Goal: Task Accomplishment & Management: Use online tool/utility

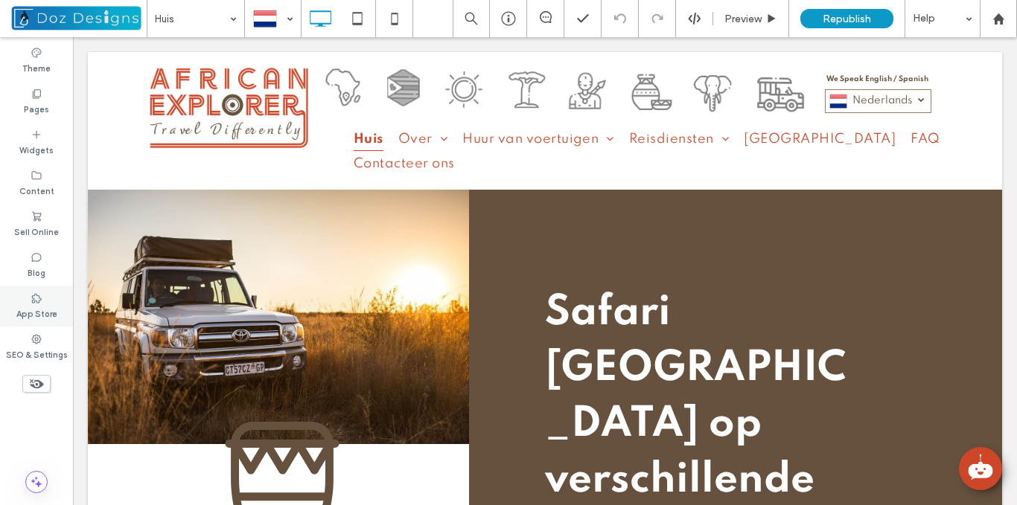
click at [46, 304] on div "App Store" at bounding box center [36, 306] width 73 height 41
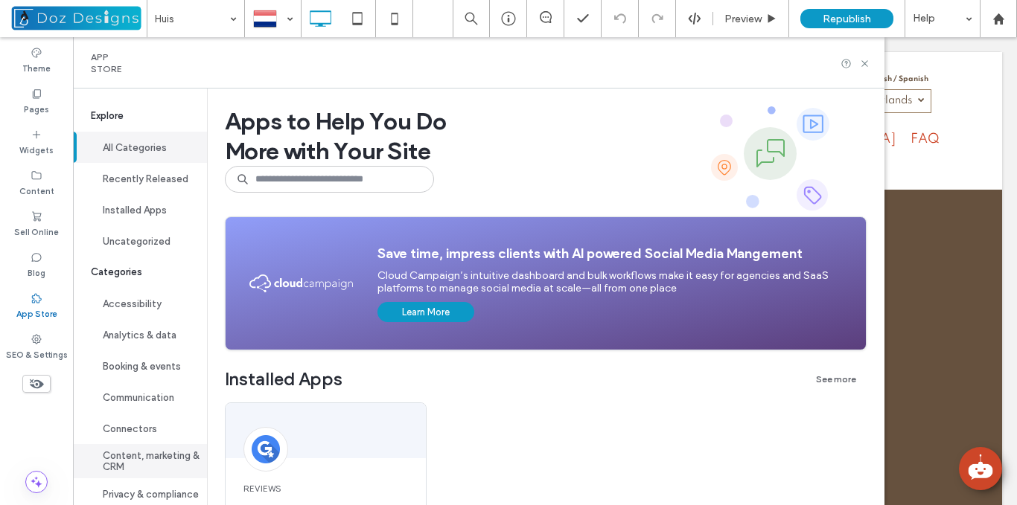
scroll to position [74, 0]
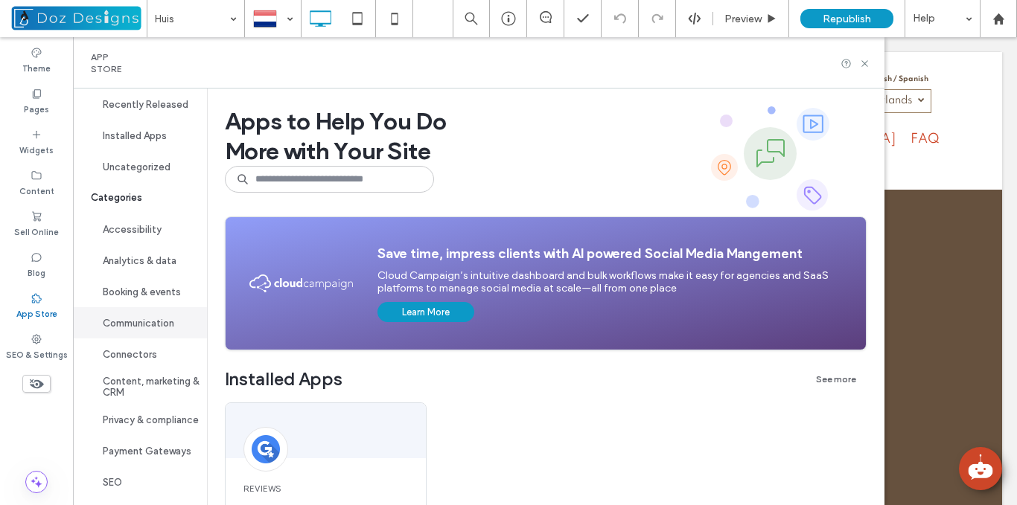
click at [141, 322] on button "Communication" at bounding box center [140, 322] width 134 height 31
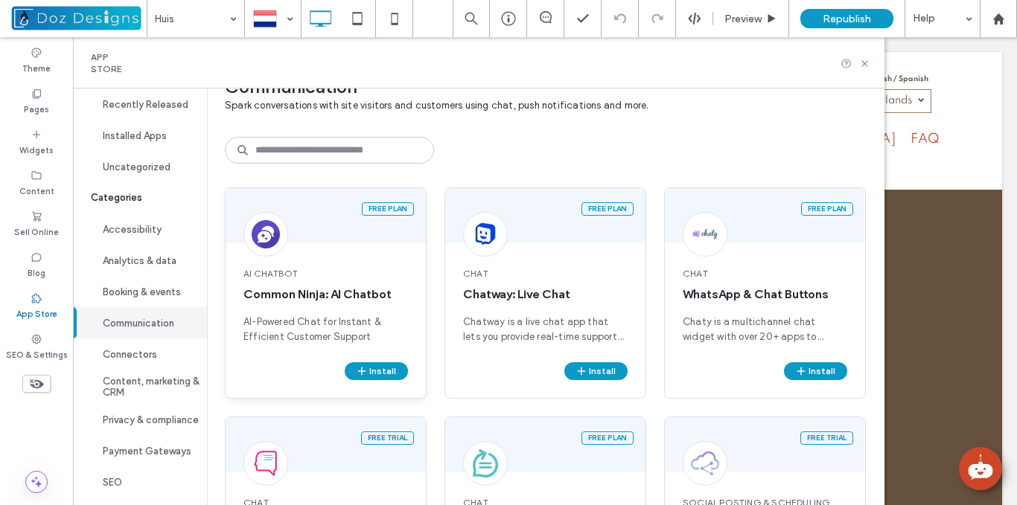
scroll to position [28, 0]
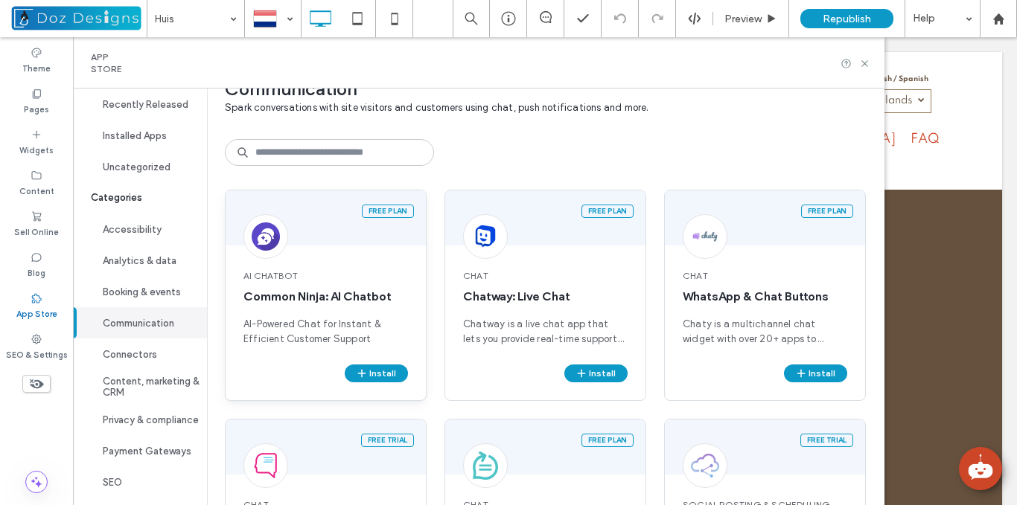
click at [326, 272] on span "AI Chatbot" at bounding box center [325, 275] width 165 height 13
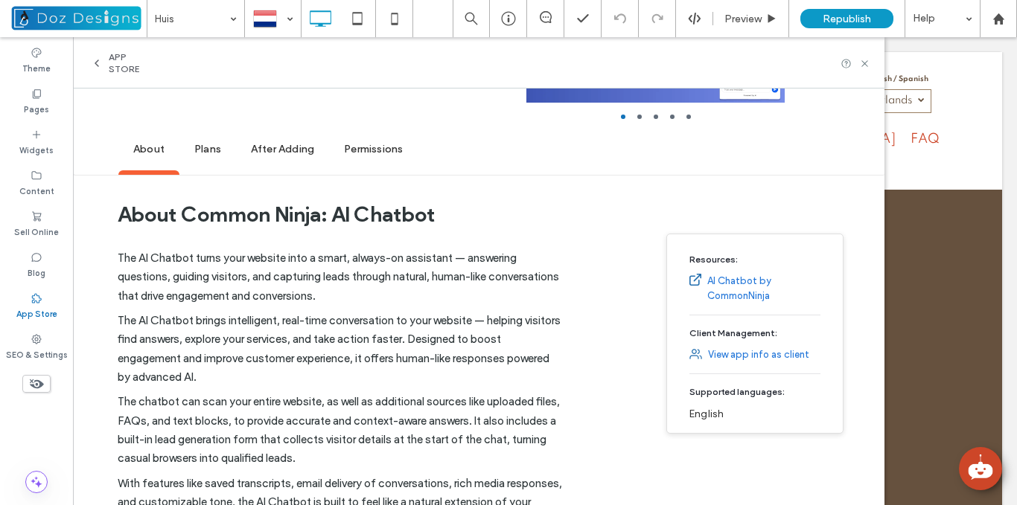
scroll to position [0, 0]
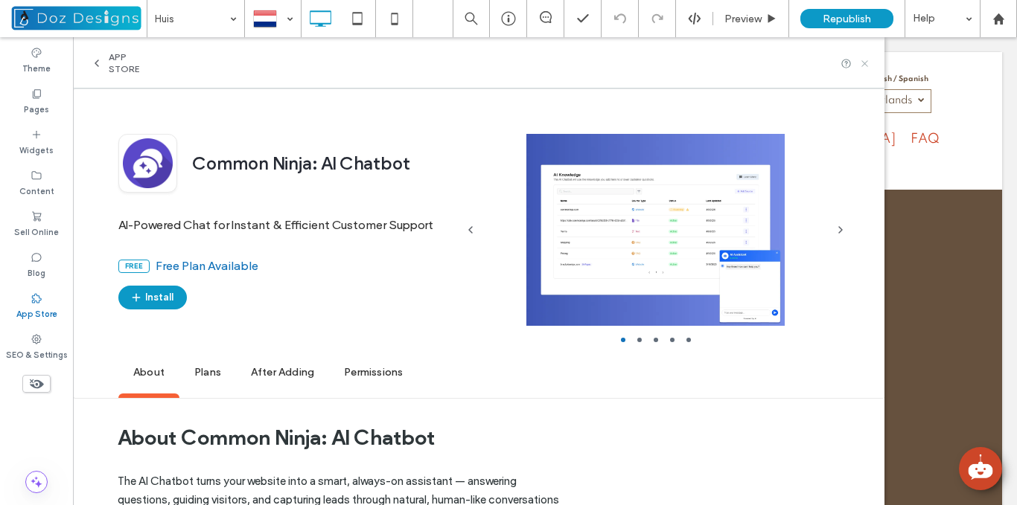
click at [870, 58] on icon at bounding box center [864, 63] width 11 height 11
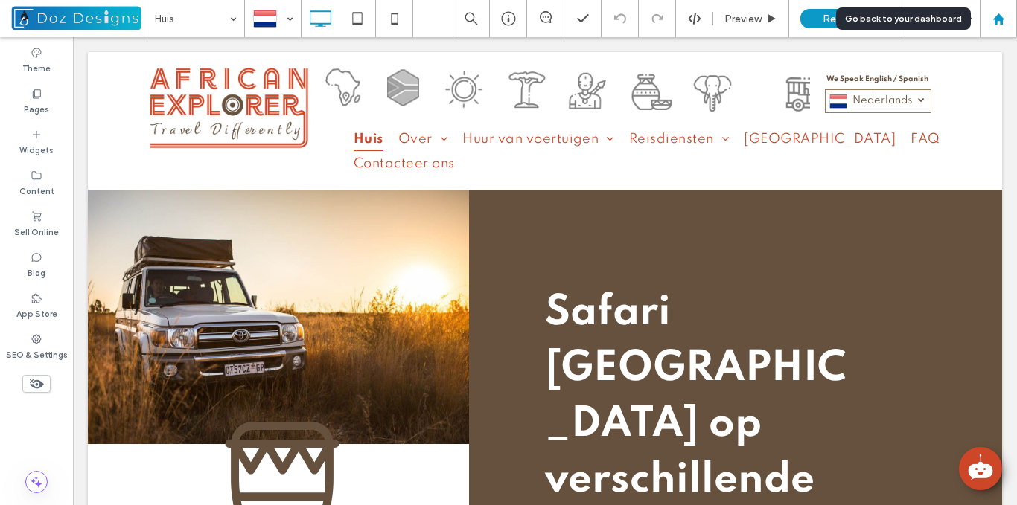
click at [1002, 19] on use at bounding box center [997, 18] width 11 height 11
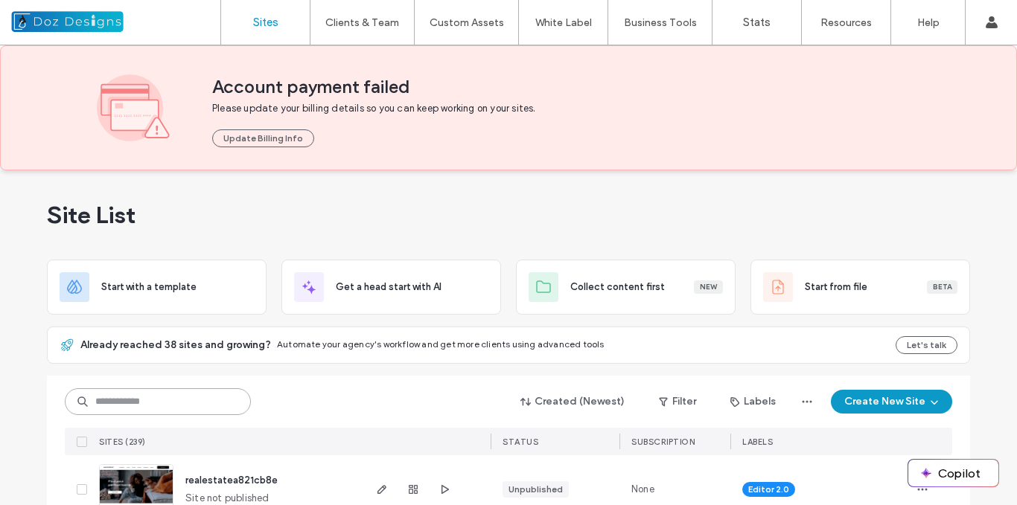
click at [155, 405] on input at bounding box center [158, 402] width 186 height 27
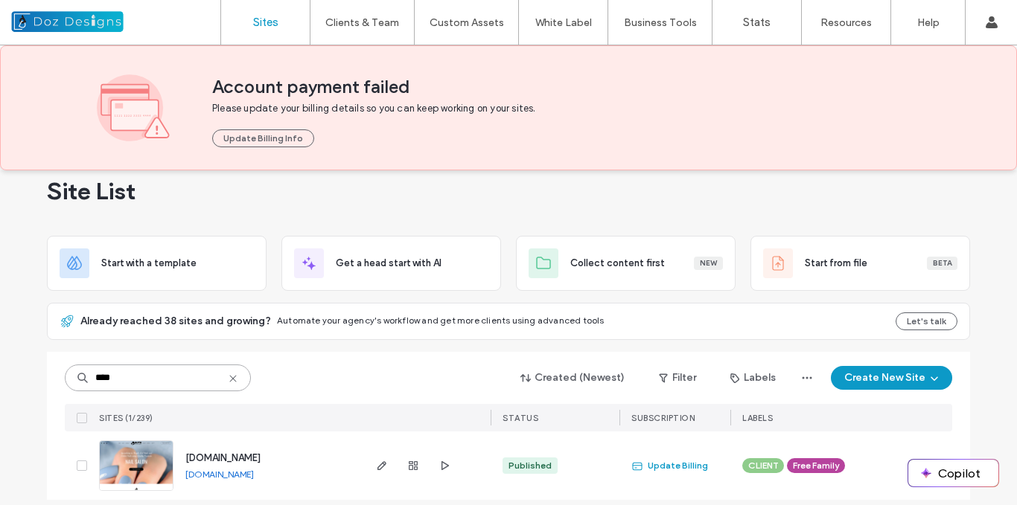
scroll to position [36, 0]
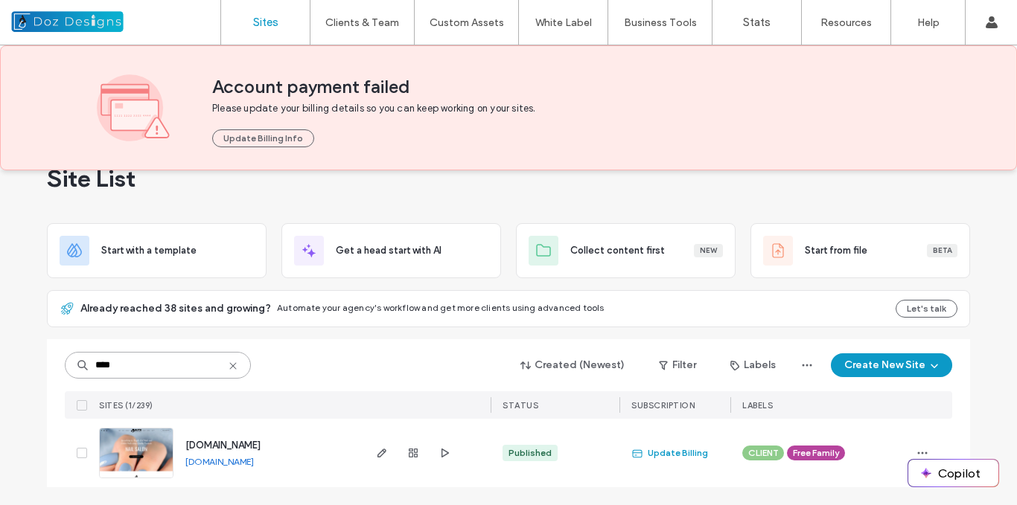
type input "****"
click at [145, 446] on img at bounding box center [136, 479] width 73 height 101
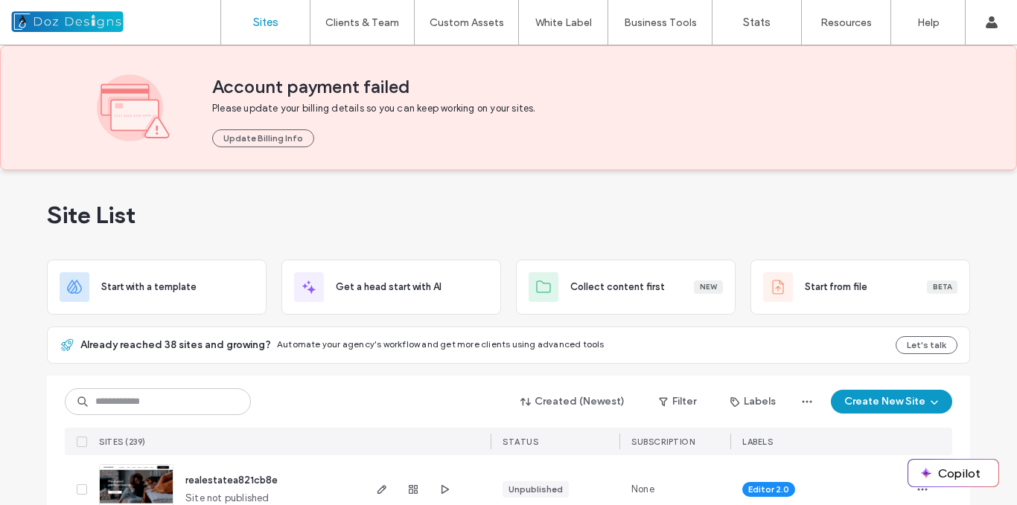
scroll to position [74, 0]
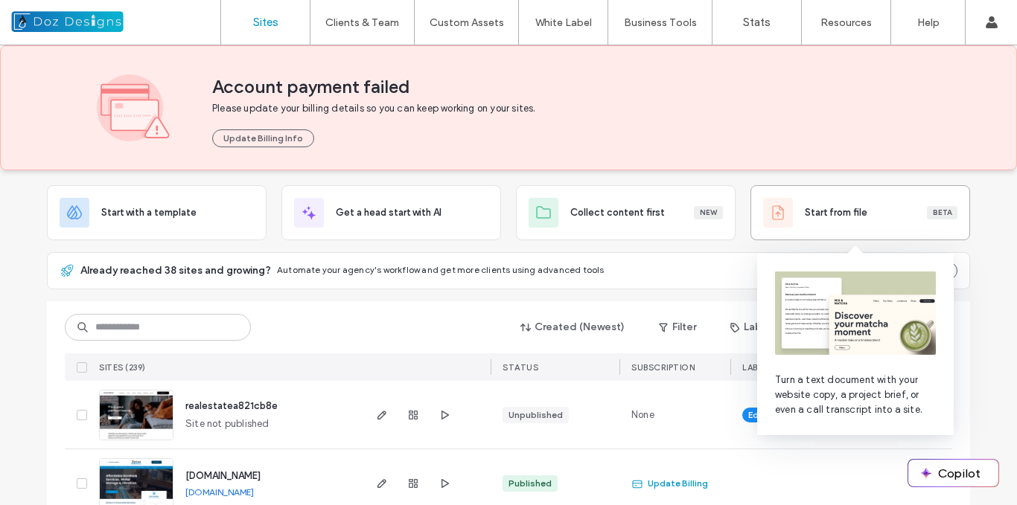
click at [878, 211] on div "Start from file Beta" at bounding box center [881, 212] width 153 height 15
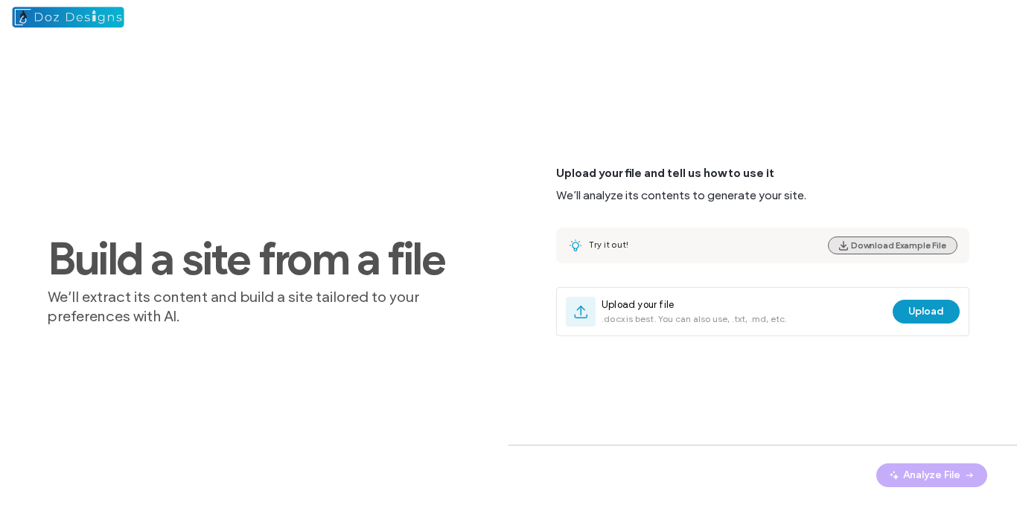
click at [850, 249] on button "Download Example File" at bounding box center [893, 246] width 130 height 18
